Goal: Information Seeking & Learning: Check status

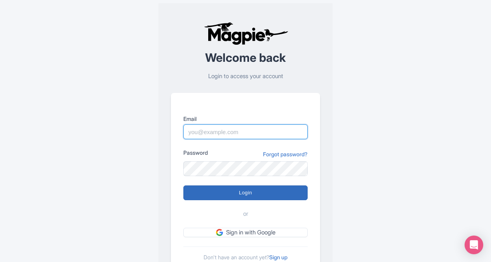
type input "butch.sager@intrepidtravel.com"
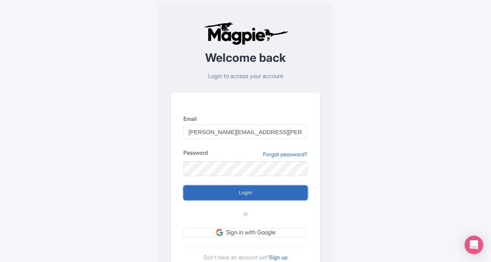
click at [237, 194] on input "Login" at bounding box center [245, 192] width 124 height 15
type input "Logging in..."
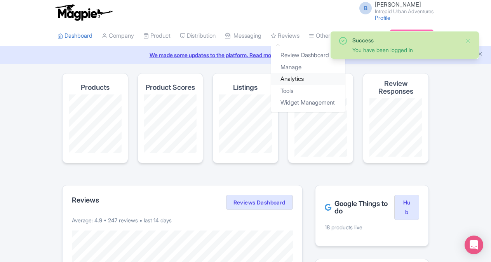
click at [306, 79] on link "Analytics" at bounding box center [308, 79] width 74 height 12
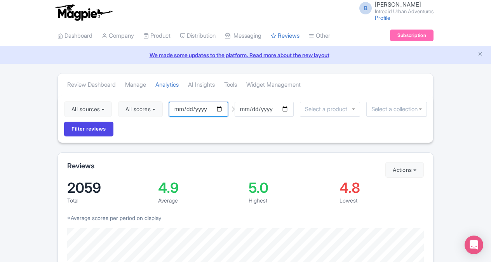
click at [223, 108] on input "2025-06-15" at bounding box center [198, 109] width 59 height 15
type input "[DATE]"
click at [289, 109] on input "2025-09-14" at bounding box center [264, 109] width 59 height 15
type input "[DATE]"
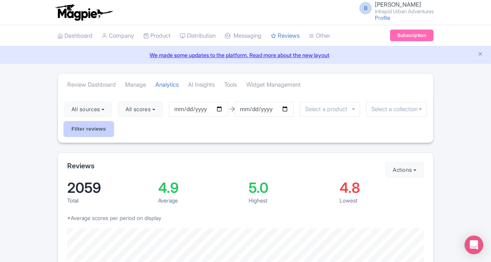
click at [87, 128] on input "Filter reviews" at bounding box center [88, 129] width 49 height 15
click at [383, 108] on input "select-one" at bounding box center [397, 109] width 51 height 7
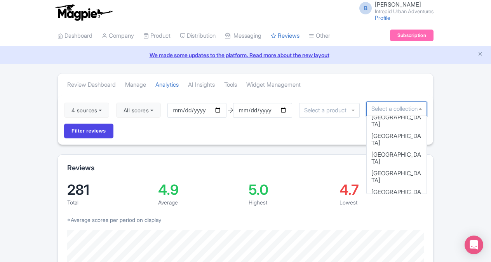
scroll to position [70, 0]
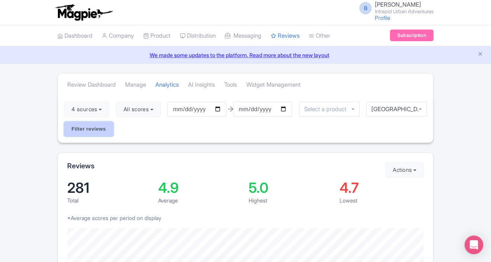
click at [106, 127] on input "Filter reviews" at bounding box center [88, 129] width 49 height 15
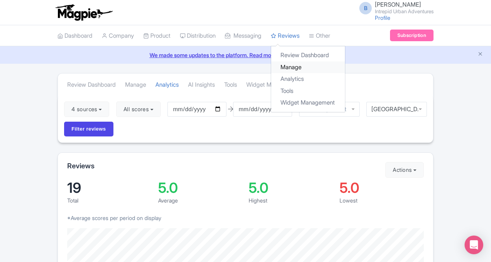
click at [301, 66] on link "Manage" at bounding box center [308, 67] width 74 height 12
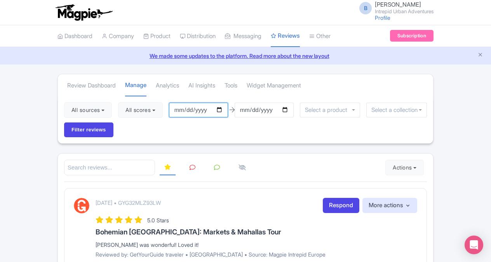
click at [222, 107] on input "[DATE]" at bounding box center [198, 110] width 59 height 15
type input "[DATE]"
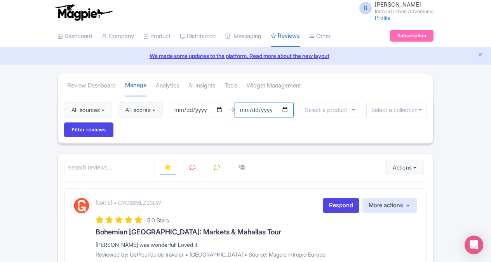
click at [288, 107] on input "[DATE]" at bounding box center [264, 110] width 59 height 15
type input "[DATE]"
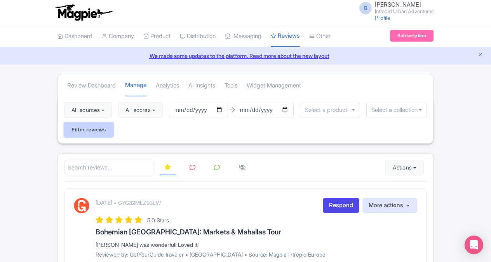
click at [93, 126] on input "Filter reviews" at bounding box center [88, 129] width 49 height 15
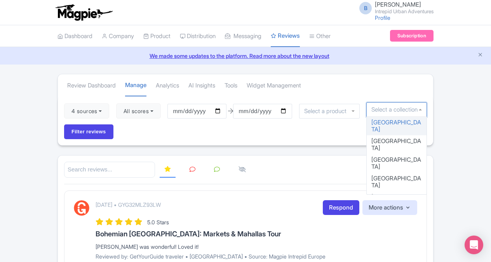
click at [376, 112] on input "select-one" at bounding box center [397, 109] width 51 height 7
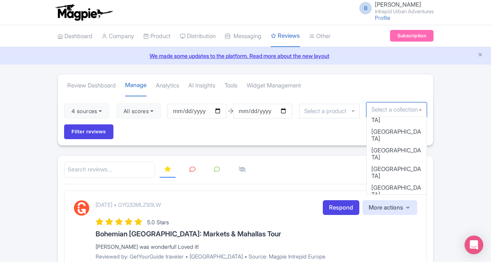
scroll to position [70, 0]
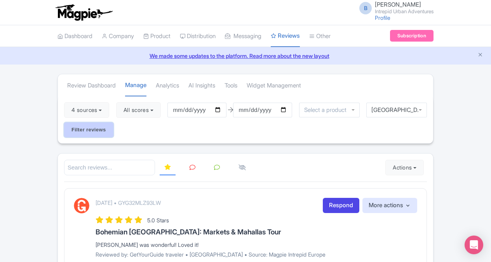
click at [98, 133] on input "Filter reviews" at bounding box center [88, 129] width 49 height 15
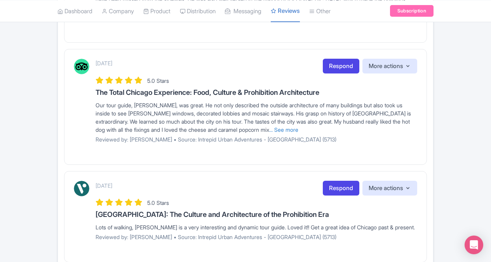
scroll to position [1081, 0]
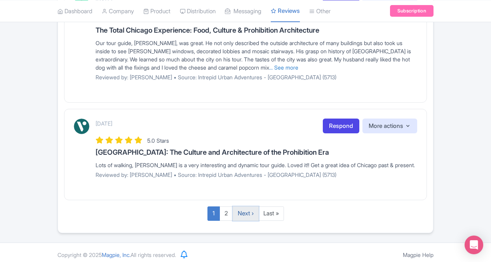
click at [244, 209] on link "Next ›" at bounding box center [246, 213] width 26 height 14
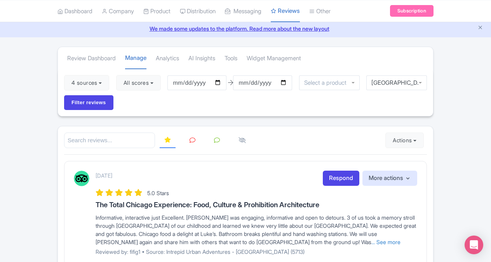
scroll to position [25, 0]
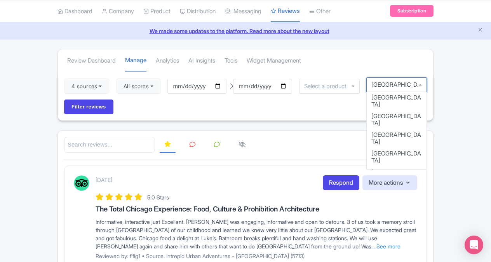
click at [422, 84] on div "Chicago" at bounding box center [397, 84] width 61 height 15
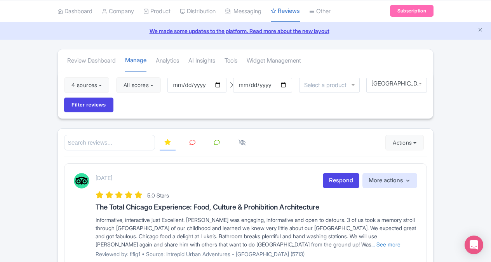
scroll to position [0, 0]
click at [98, 105] on input "Filter reviews" at bounding box center [88, 105] width 49 height 15
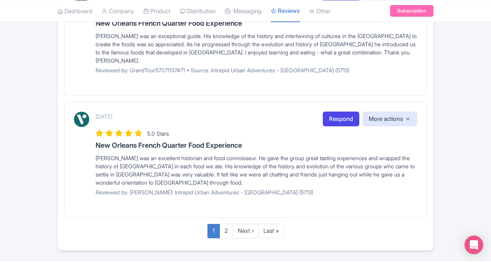
scroll to position [1096, 0]
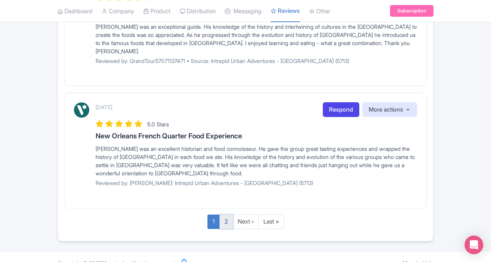
click at [225, 215] on link "2" at bounding box center [227, 222] width 14 height 14
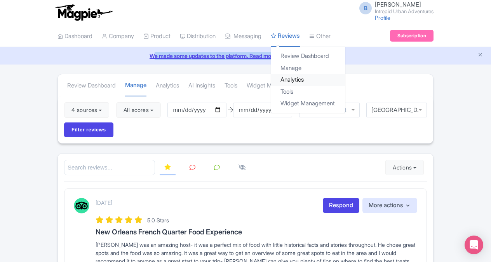
drag, startPoint x: 339, startPoint y: 86, endPoint x: 313, endPoint y: 84, distance: 26.1
drag, startPoint x: 313, startPoint y: 84, endPoint x: 297, endPoint y: 35, distance: 51.4
click at [297, 35] on link "Reviews" at bounding box center [285, 36] width 29 height 22
click at [306, 83] on link "Analytics" at bounding box center [308, 80] width 74 height 12
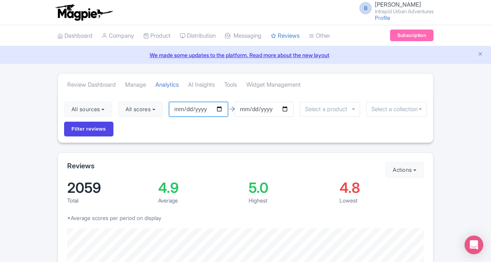
click at [222, 108] on input "[DATE]" at bounding box center [198, 109] width 59 height 15
type input "[DATE]"
click at [287, 109] on input "[DATE]" at bounding box center [264, 109] width 59 height 15
type input "[DATE]"
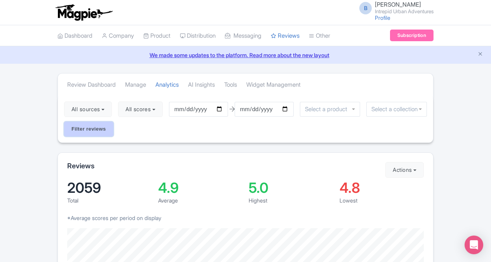
click at [103, 130] on input "Filter reviews" at bounding box center [88, 129] width 49 height 15
click at [396, 112] on input "select-one" at bounding box center [397, 109] width 51 height 7
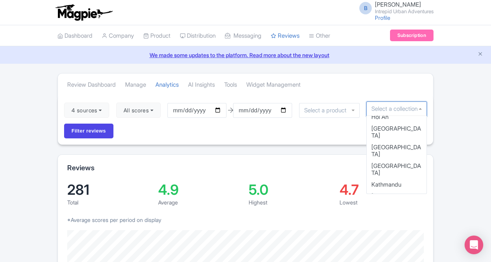
scroll to position [310, 0]
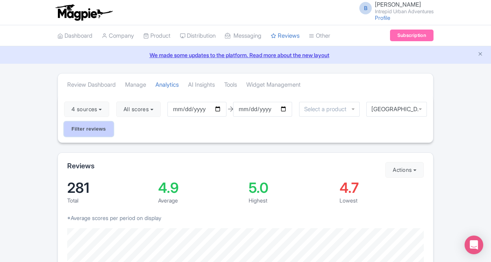
click at [96, 131] on input "Filter reviews" at bounding box center [88, 129] width 49 height 15
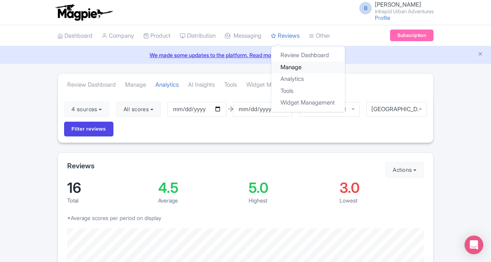
click at [308, 65] on link "Manage" at bounding box center [308, 67] width 74 height 12
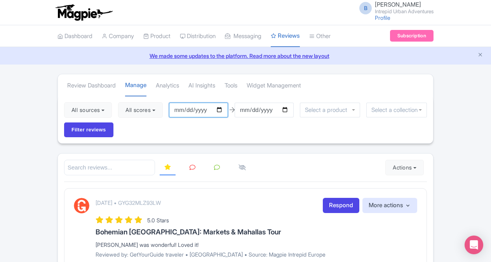
click at [219, 108] on input "[DATE]" at bounding box center [198, 110] width 59 height 15
type input "[DATE]"
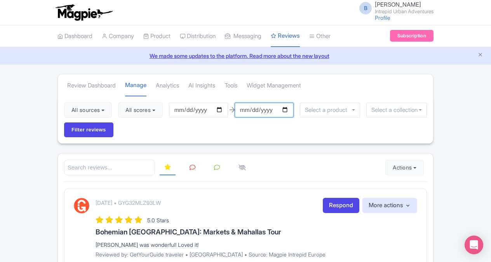
click at [286, 108] on input "[DATE]" at bounding box center [264, 110] width 59 height 15
type input "[DATE]"
click at [390, 113] on div at bounding box center [397, 110] width 61 height 15
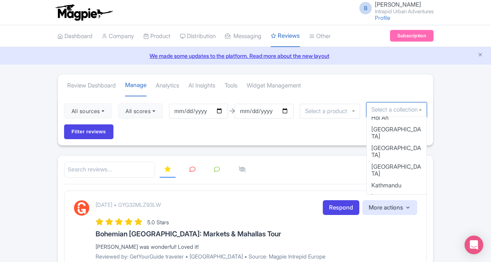
scroll to position [310, 0]
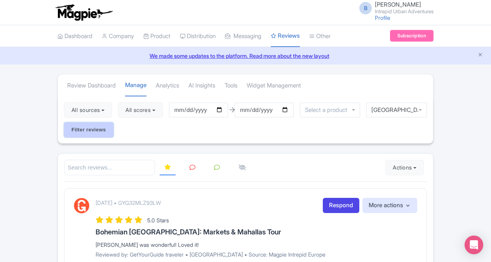
click at [95, 133] on input "Filter reviews" at bounding box center [88, 129] width 49 height 15
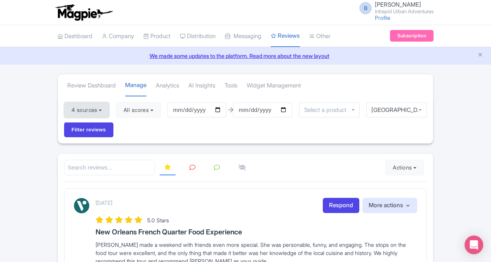
click at [103, 106] on button "4 sources" at bounding box center [86, 110] width 45 height 16
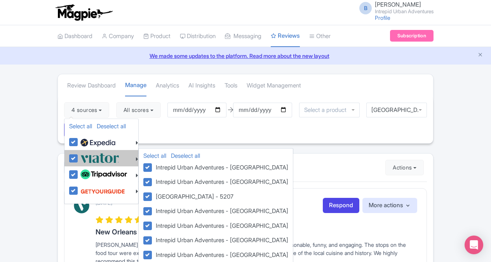
click at [79, 156] on label at bounding box center [99, 158] width 41 height 13
click at [79, 156] on input "checkbox" at bounding box center [81, 154] width 5 height 5
checkbox input "false"
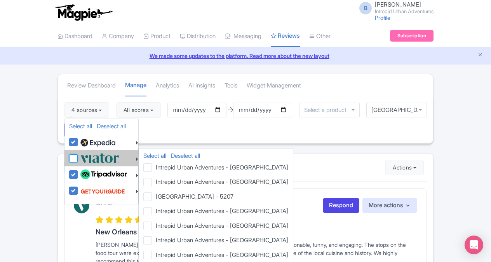
checkbox input "false"
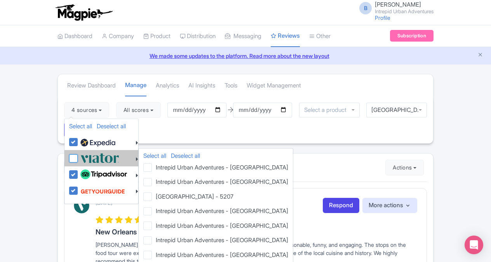
checkbox input "false"
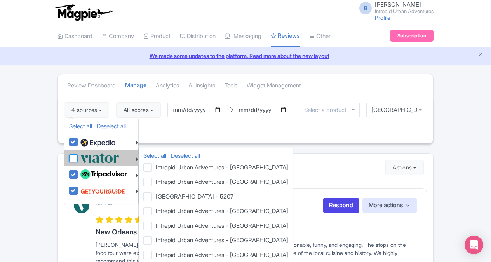
checkbox input "false"
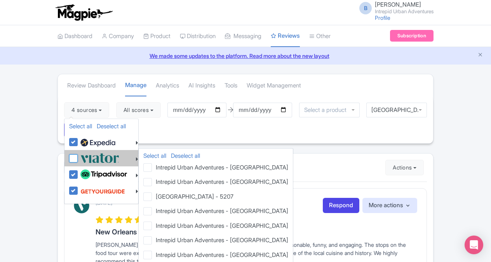
checkbox input "false"
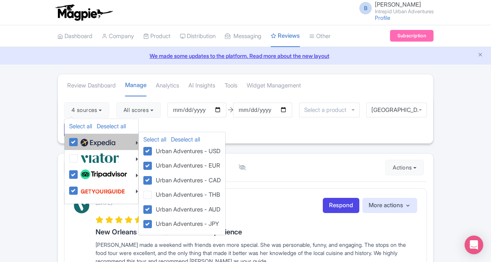
click at [79, 143] on label at bounding box center [97, 141] width 37 height 13
click at [79, 140] on input "checkbox" at bounding box center [81, 137] width 5 height 5
checkbox input "false"
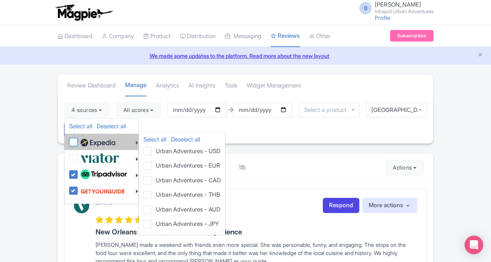
checkbox input "false"
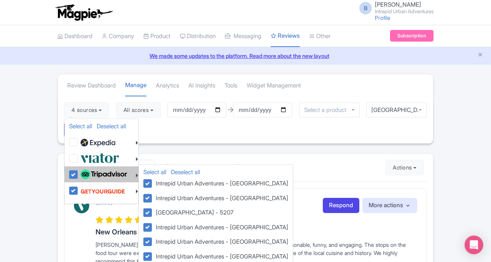
click at [79, 173] on label at bounding box center [103, 174] width 49 height 13
click at [79, 173] on input "checkbox" at bounding box center [81, 170] width 5 height 5
checkbox input "false"
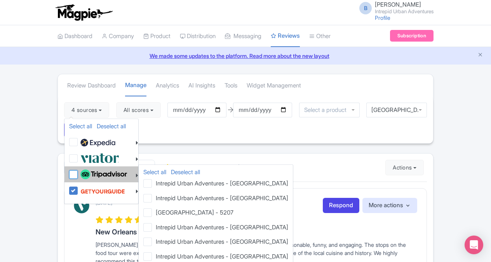
checkbox input "false"
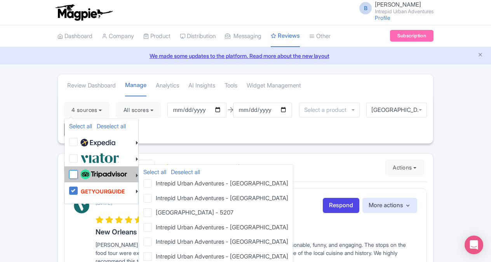
checkbox input "false"
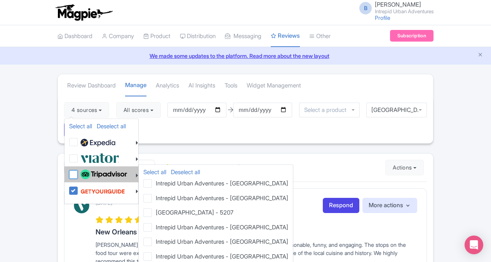
checkbox input "false"
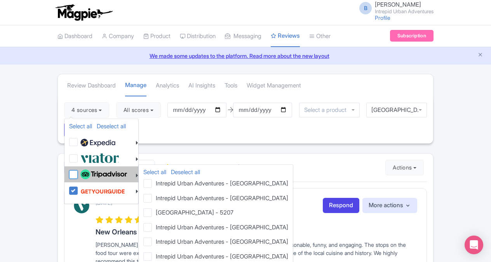
checkbox input "false"
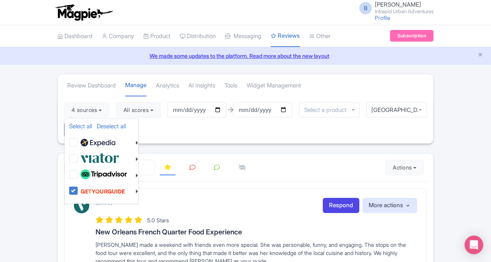
click at [165, 130] on div "4 sources Select all Deselect all Select all Deselect all Urban Adventures - US…" at bounding box center [246, 119] width 376 height 47
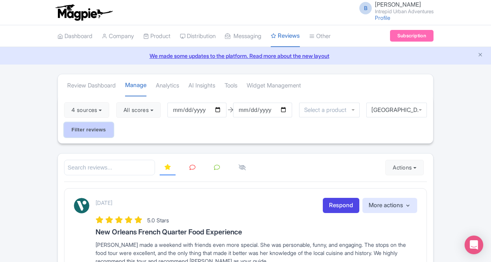
click at [105, 131] on input "Filter reviews" at bounding box center [88, 129] width 49 height 15
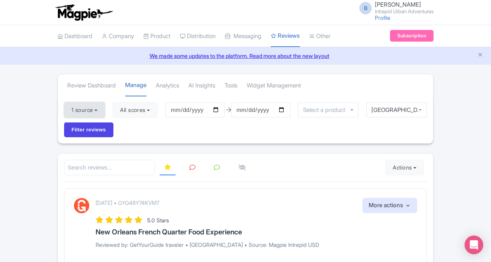
click at [99, 110] on button "1 source" at bounding box center [84, 110] width 41 height 16
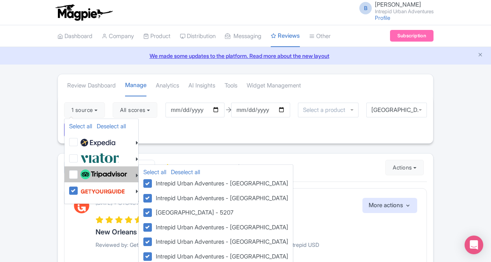
click at [79, 173] on label at bounding box center [103, 174] width 49 height 13
click at [79, 173] on input "checkbox" at bounding box center [81, 170] width 5 height 5
checkbox input "true"
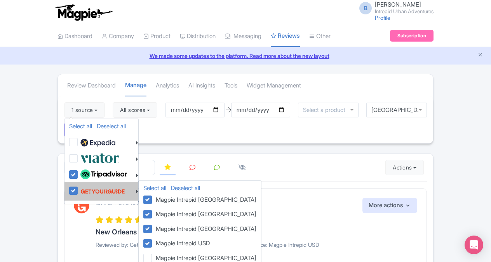
click at [79, 193] on label at bounding box center [102, 191] width 47 height 15
click at [79, 189] on input "checkbox" at bounding box center [81, 186] width 5 height 5
checkbox input "false"
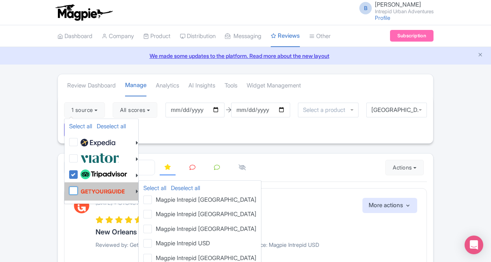
checkbox input "false"
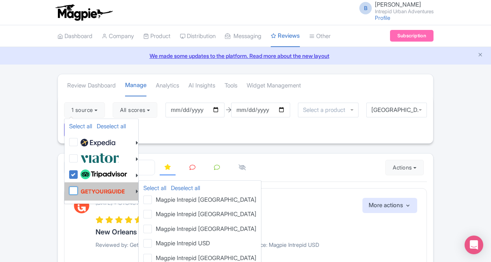
checkbox input "false"
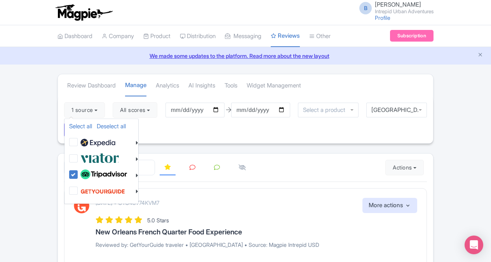
click at [172, 132] on div "1 source Select all Deselect all Select all Deselect all Urban Adventures - USD…" at bounding box center [246, 119] width 376 height 47
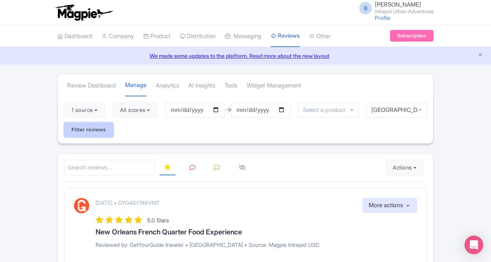
click at [84, 133] on input "Filter reviews" at bounding box center [88, 129] width 49 height 15
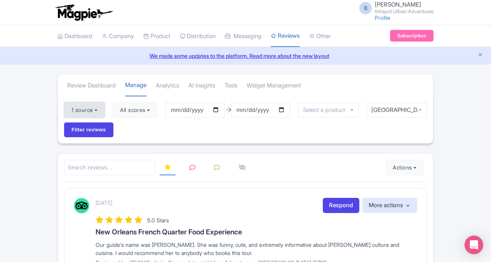
click at [98, 109] on button "1 source" at bounding box center [84, 110] width 41 height 16
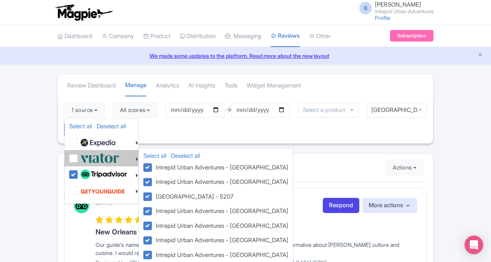
click at [79, 160] on label at bounding box center [99, 158] width 41 height 13
click at [79, 157] on input "checkbox" at bounding box center [81, 154] width 5 height 5
checkbox input "true"
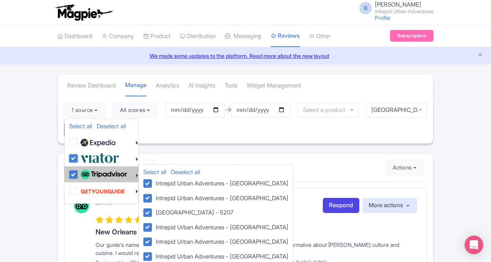
click at [79, 173] on label at bounding box center [103, 174] width 49 height 13
click at [79, 173] on input "checkbox" at bounding box center [81, 170] width 5 height 5
checkbox input "false"
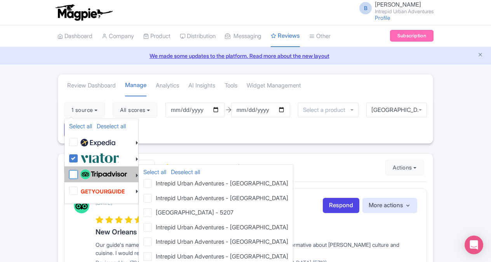
checkbox input "false"
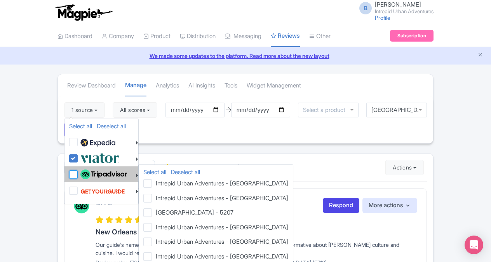
checkbox input "false"
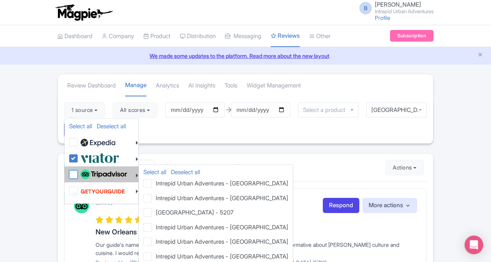
checkbox input "false"
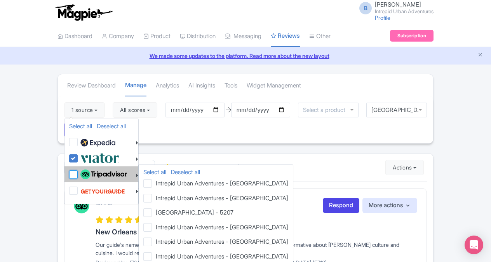
checkbox input "false"
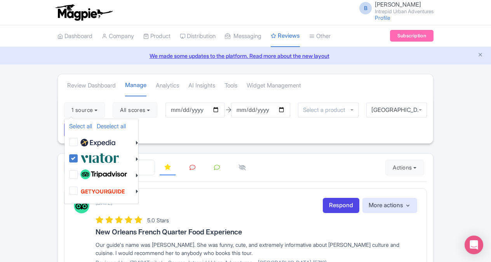
click at [170, 132] on div "1 source Select all Deselect all Select all Deselect all Urban Adventures - USD…" at bounding box center [246, 119] width 376 height 47
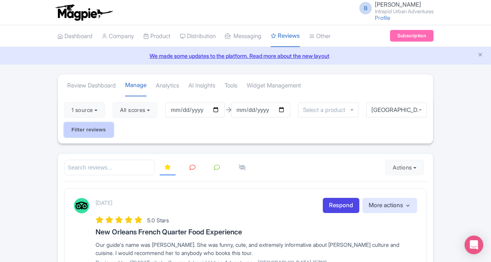
click at [75, 129] on input "Filter reviews" at bounding box center [88, 129] width 49 height 15
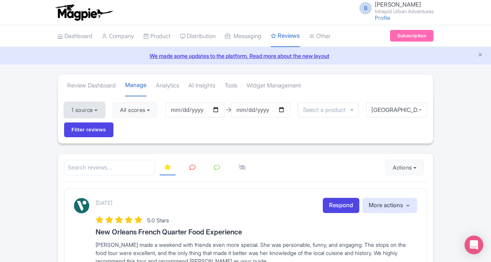
click at [96, 112] on button "1 source" at bounding box center [84, 110] width 41 height 16
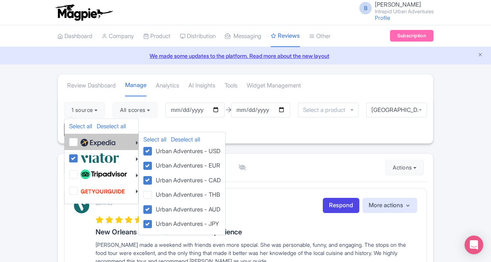
click at [79, 141] on label at bounding box center [97, 141] width 37 height 13
click at [79, 140] on input "checkbox" at bounding box center [81, 137] width 5 height 5
checkbox input "true"
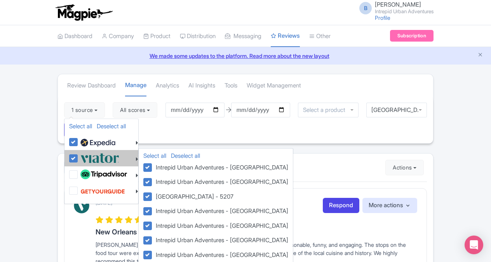
click at [79, 157] on label at bounding box center [99, 158] width 41 height 13
click at [79, 157] on input "checkbox" at bounding box center [81, 154] width 5 height 5
checkbox input "false"
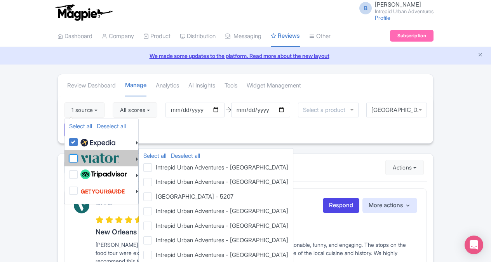
checkbox input "false"
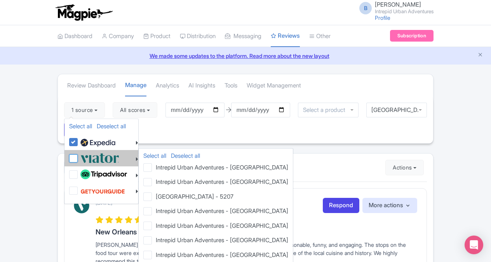
checkbox input "false"
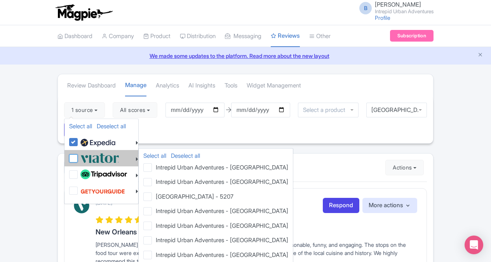
checkbox input "false"
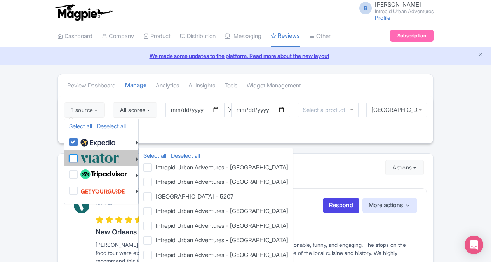
checkbox input "false"
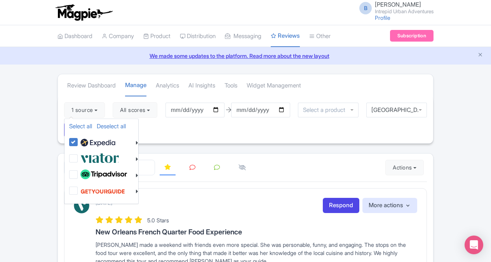
click at [186, 132] on div "1 source Select all Deselect all Select all Deselect all Urban Adventures - USD…" at bounding box center [246, 119] width 376 height 47
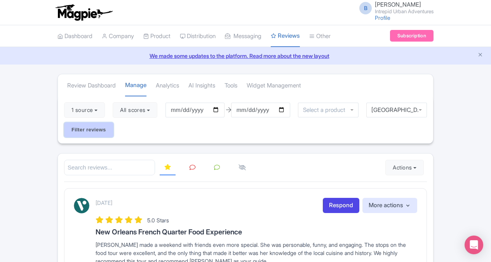
click at [73, 129] on input "Filter reviews" at bounding box center [88, 129] width 49 height 15
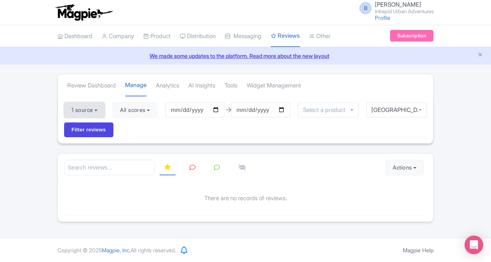
click at [98, 110] on button "1 source" at bounding box center [84, 110] width 41 height 16
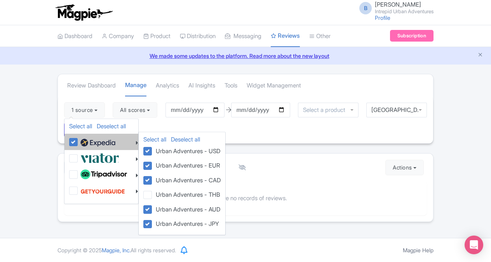
click at [79, 137] on label at bounding box center [97, 141] width 37 height 13
click at [79, 137] on input "checkbox" at bounding box center [81, 137] width 5 height 5
checkbox input "false"
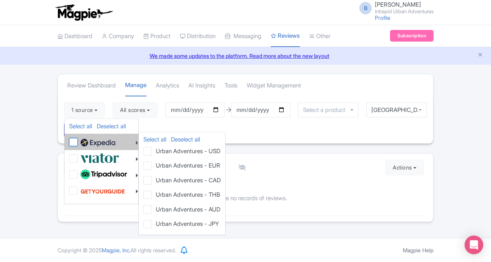
checkbox input "false"
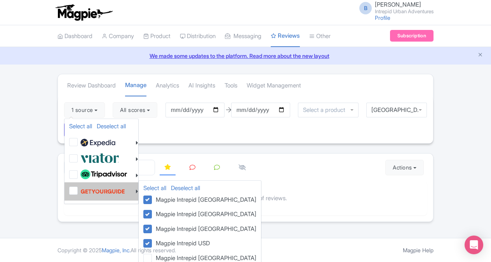
click at [79, 190] on label at bounding box center [102, 191] width 47 height 15
click at [79, 189] on input "checkbox" at bounding box center [81, 186] width 5 height 5
checkbox input "true"
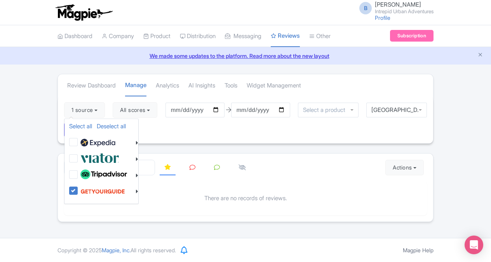
click at [184, 129] on div "1 source Select all Deselect all Select all Deselect all Urban Adventures - USD…" at bounding box center [246, 119] width 376 height 47
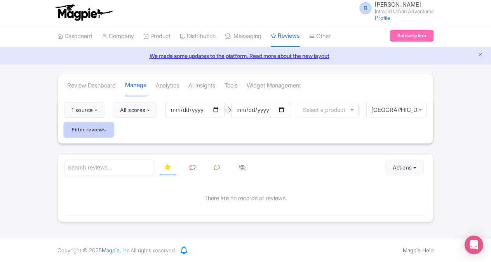
click at [79, 131] on input "Filter reviews" at bounding box center [88, 129] width 49 height 15
